Goal: Information Seeking & Learning: Find contact information

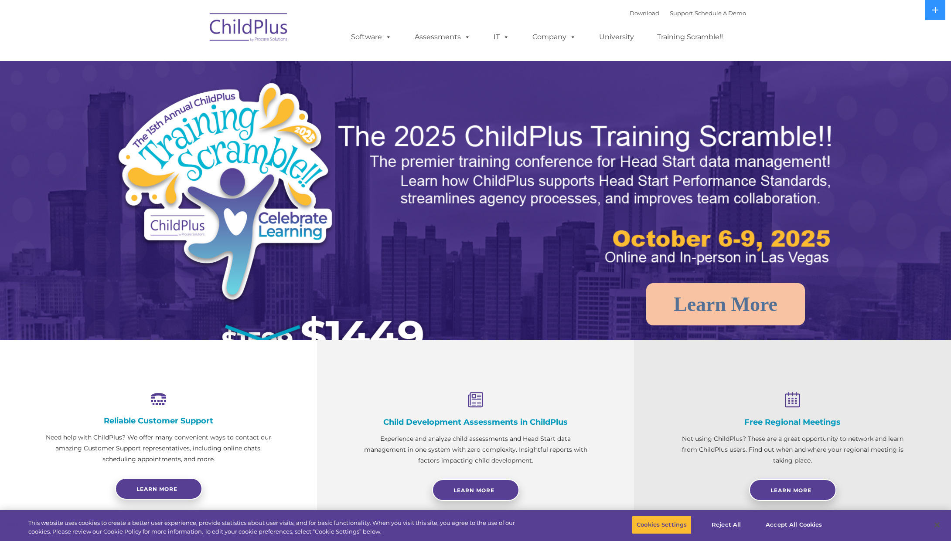
select select "MEDIUM"
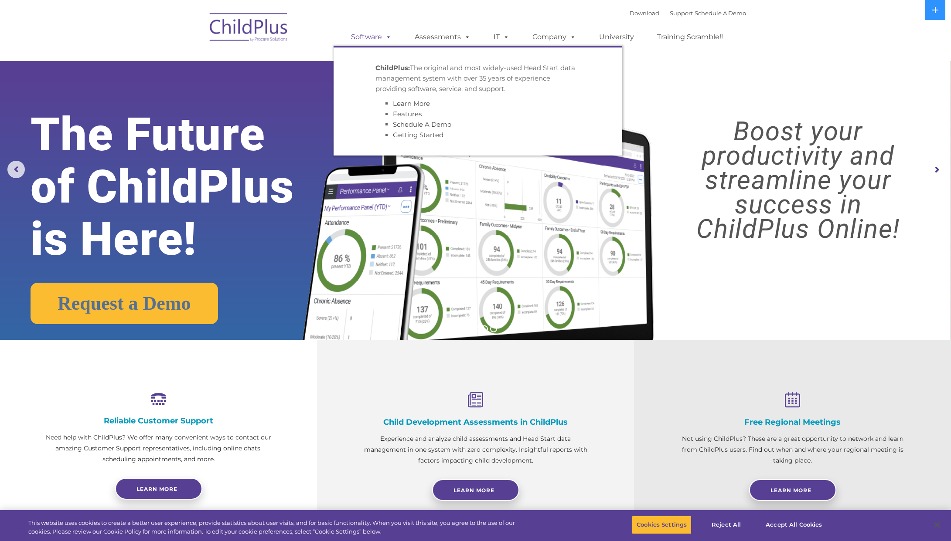
click at [368, 35] on link "Software" at bounding box center [371, 36] width 58 height 17
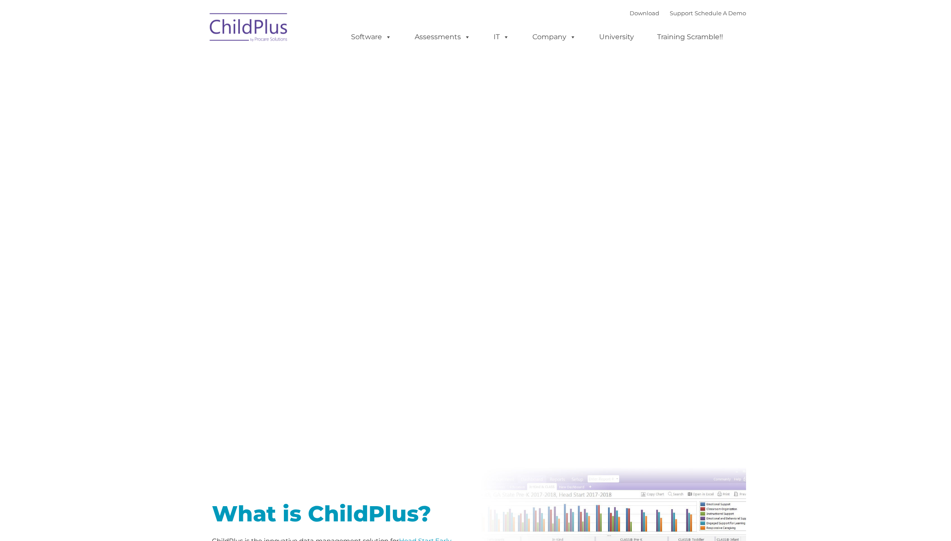
type input ""
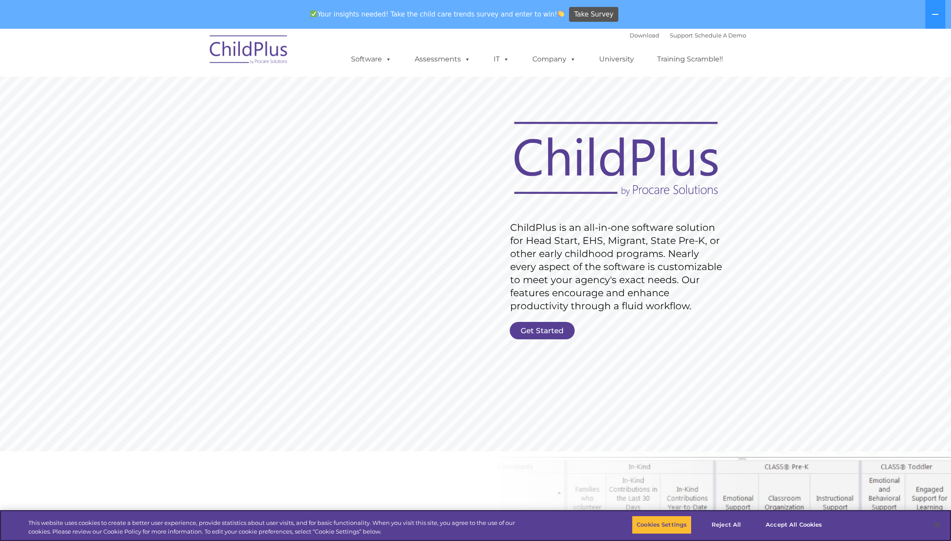
scroll to position [4, 0]
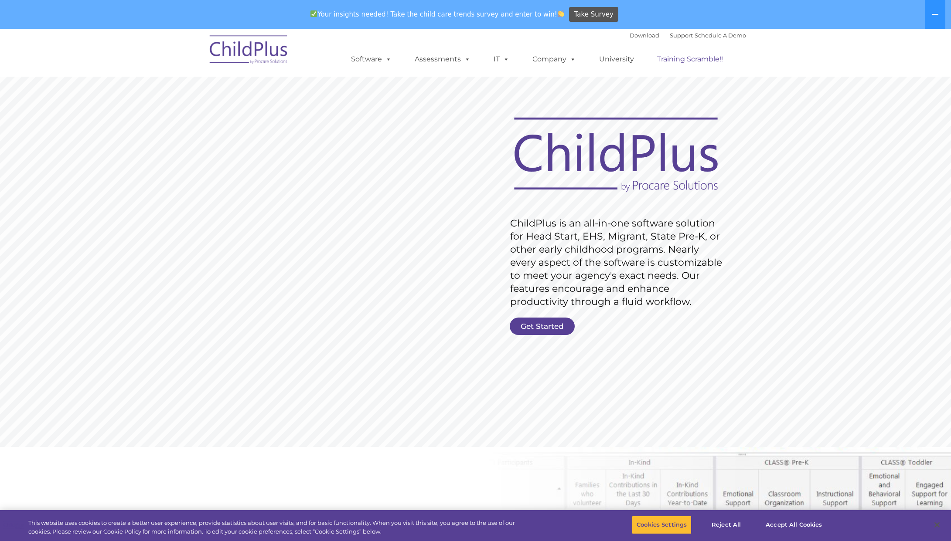
click at [701, 59] on link "Training Scramble!!" at bounding box center [689, 59] width 83 height 17
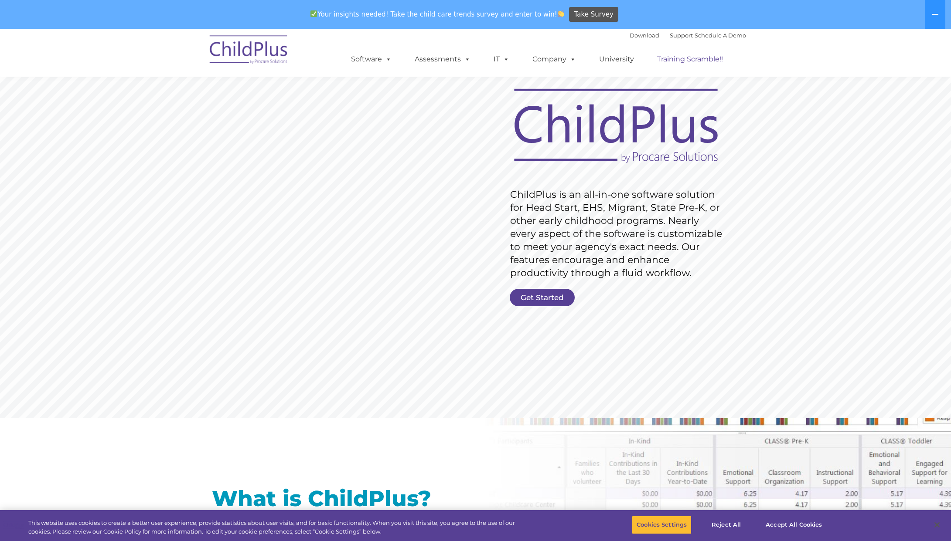
scroll to position [228, 0]
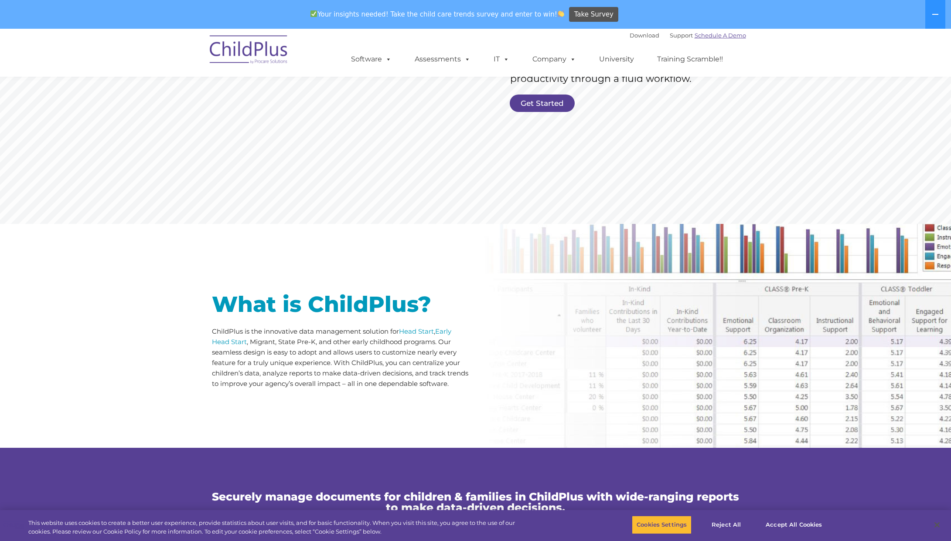
click at [730, 34] on link "Schedule A Demo" at bounding box center [719, 35] width 51 height 7
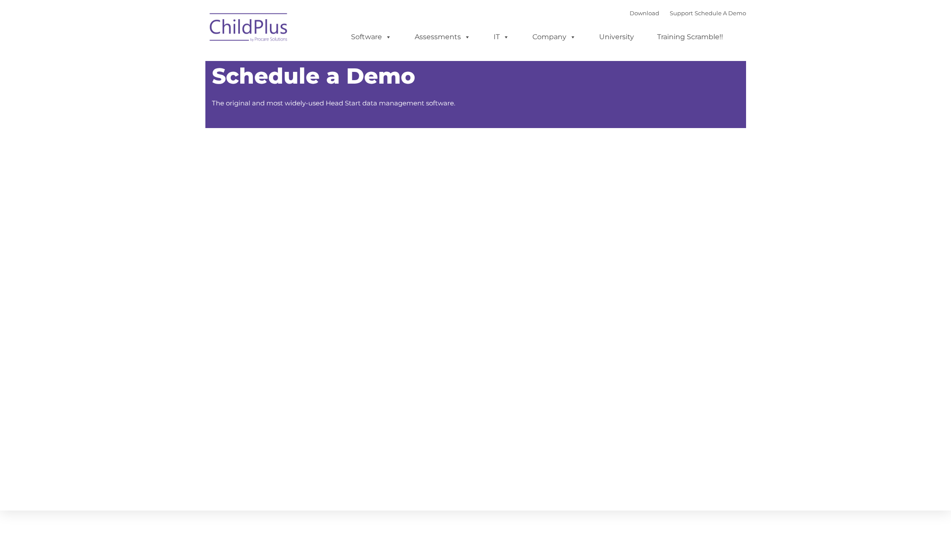
type input ""
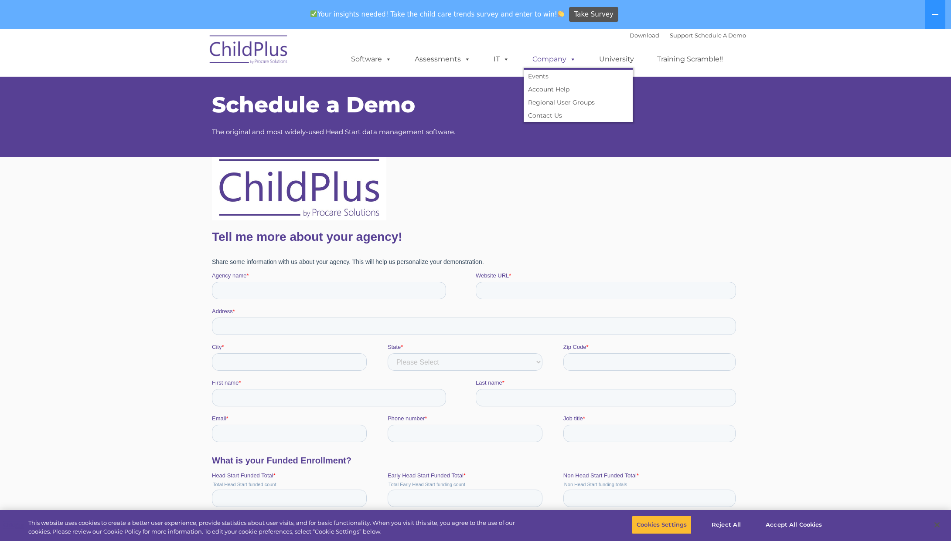
click at [564, 57] on link "Company" at bounding box center [554, 59] width 61 height 17
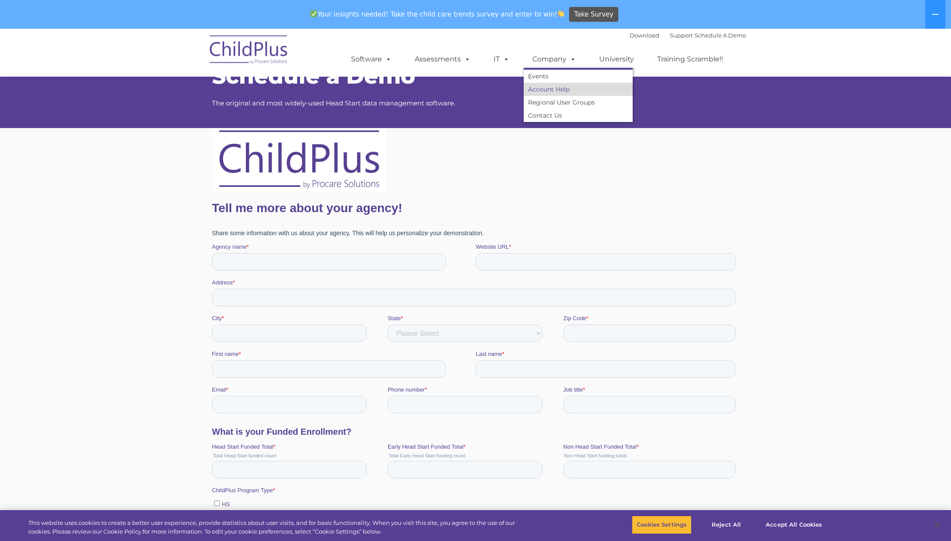
click at [554, 89] on link "Account Help" at bounding box center [578, 89] width 109 height 13
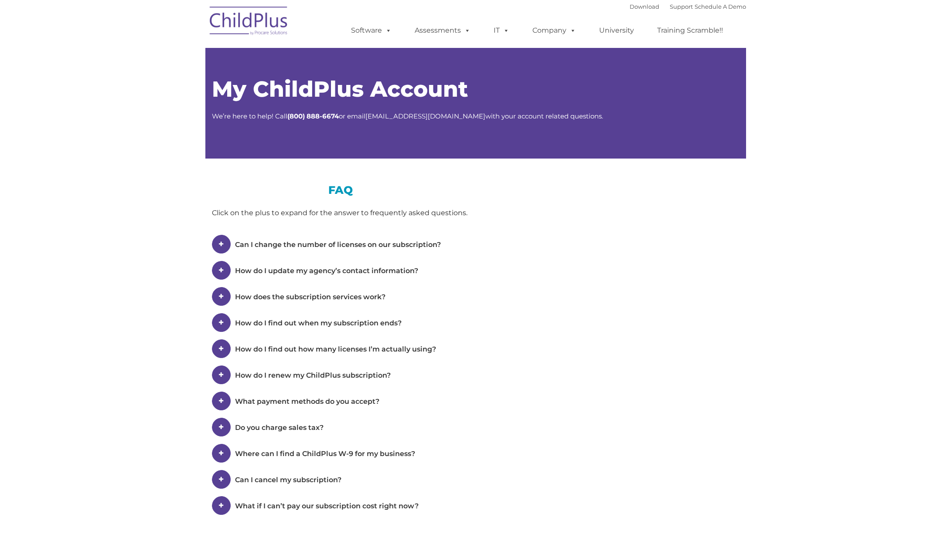
type input ""
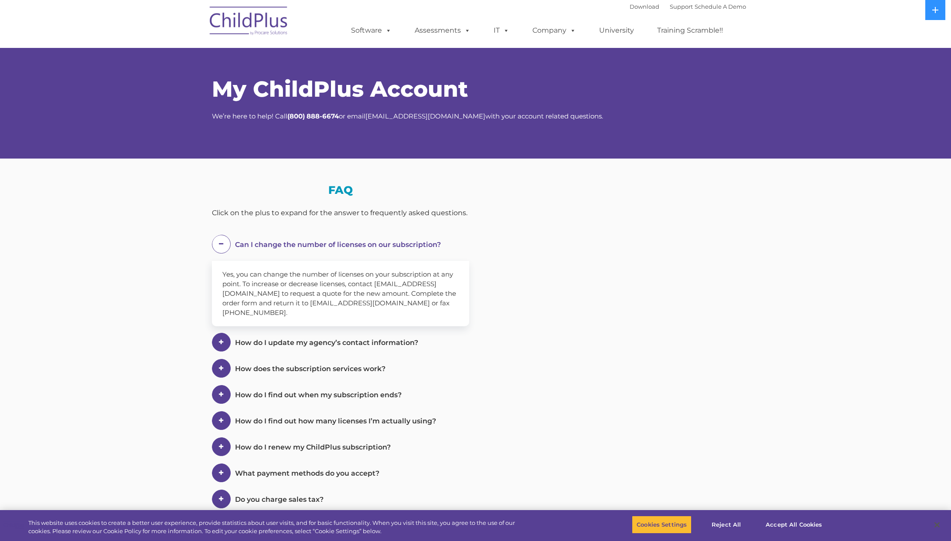
select select "MEDIUM"
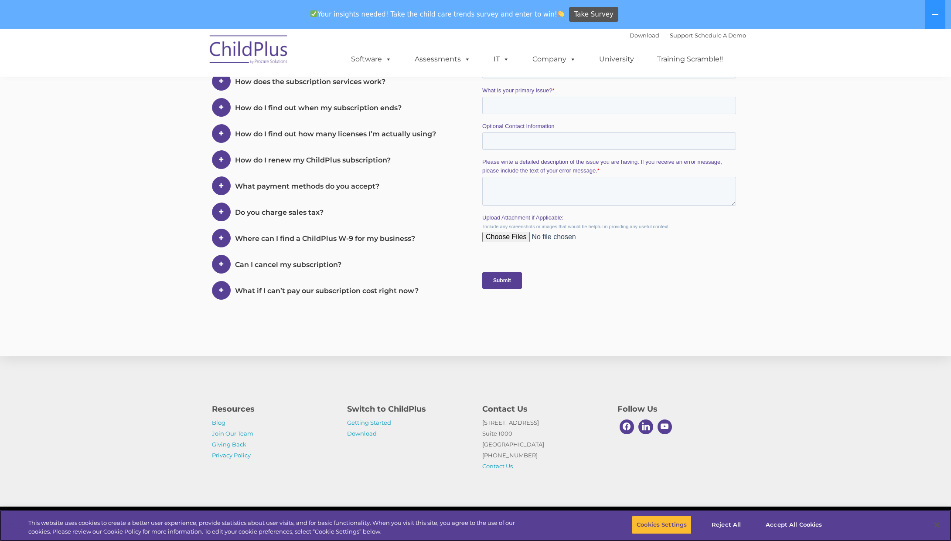
scroll to position [314, 0]
